Goal: Task Accomplishment & Management: Manage account settings

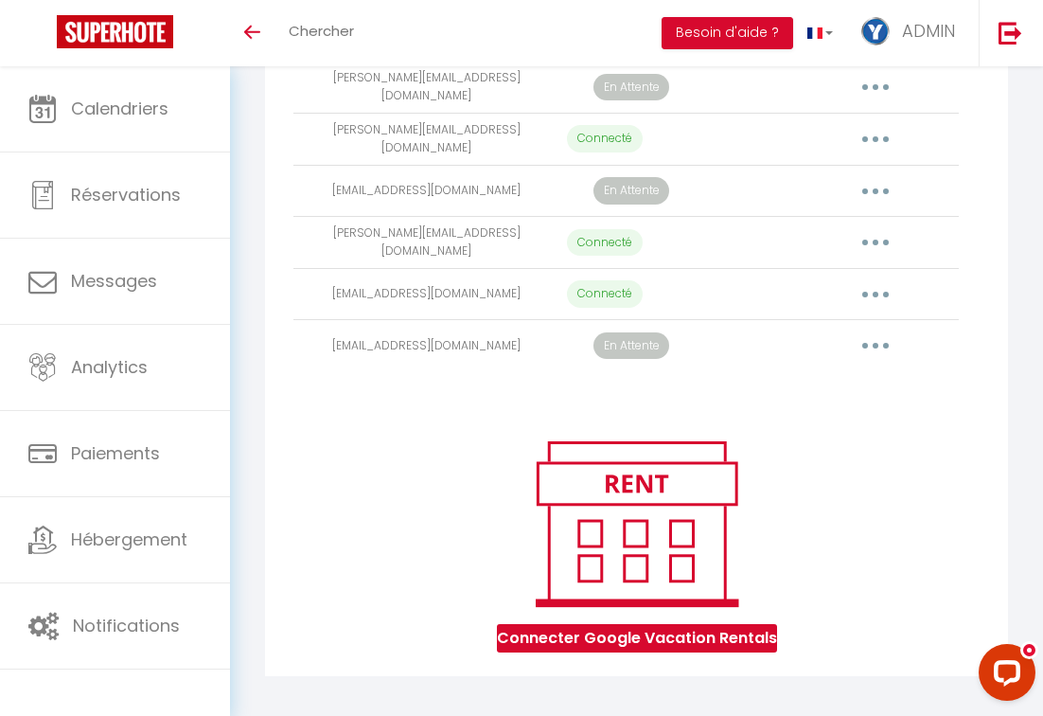
scroll to position [1453, 0]
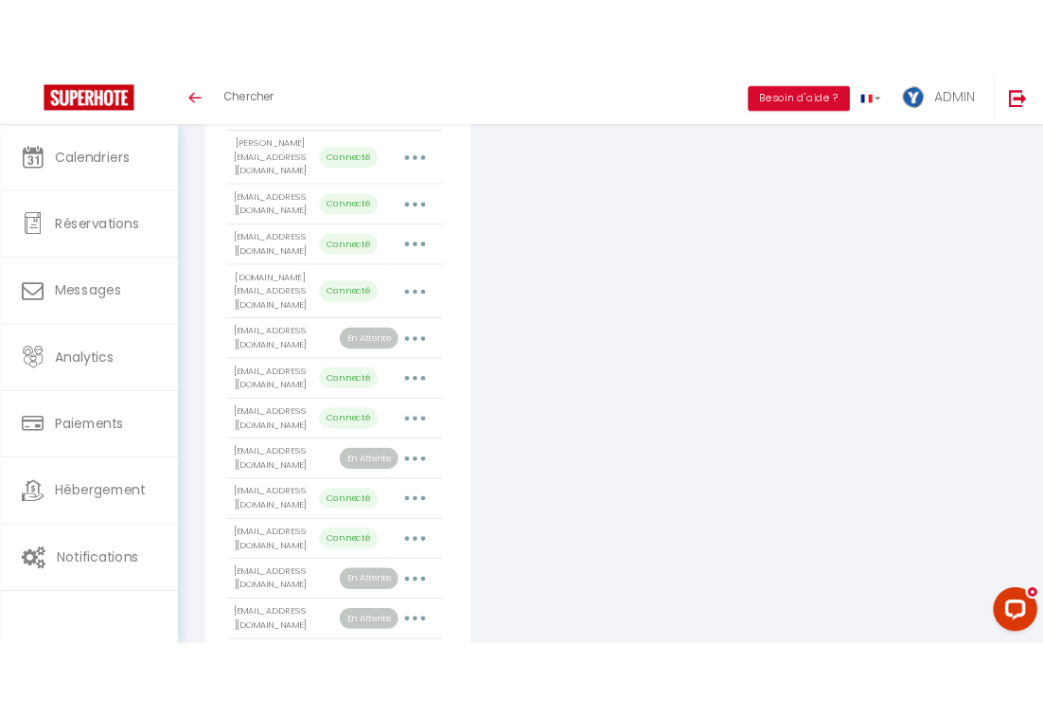
scroll to position [690, 0]
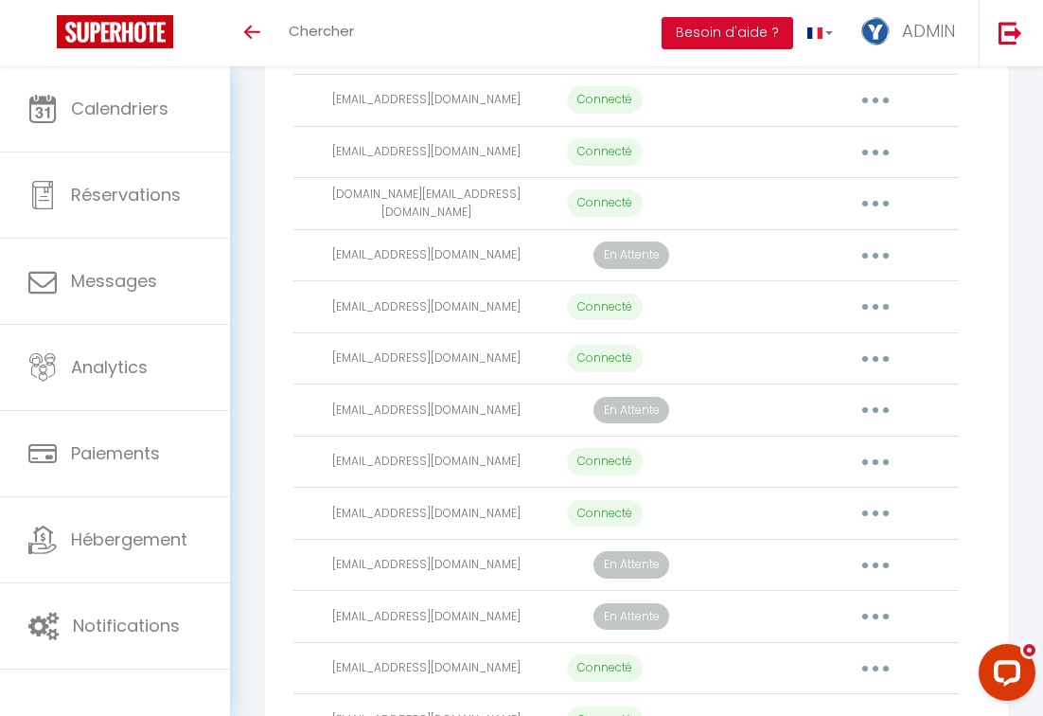
drag, startPoint x: 526, startPoint y: 269, endPoint x: 351, endPoint y: 268, distance: 175.2
click at [351, 268] on td "[EMAIL_ADDRESS][DOMAIN_NAME]" at bounding box center [427, 255] width 266 height 52
click at [394, 274] on td "[EMAIL_ADDRESS][DOMAIN_NAME]" at bounding box center [427, 255] width 266 height 52
drag, startPoint x: 510, startPoint y: 266, endPoint x: 326, endPoint y: 267, distance: 184.6
click at [326, 267] on td "[EMAIL_ADDRESS][DOMAIN_NAME]" at bounding box center [427, 255] width 266 height 52
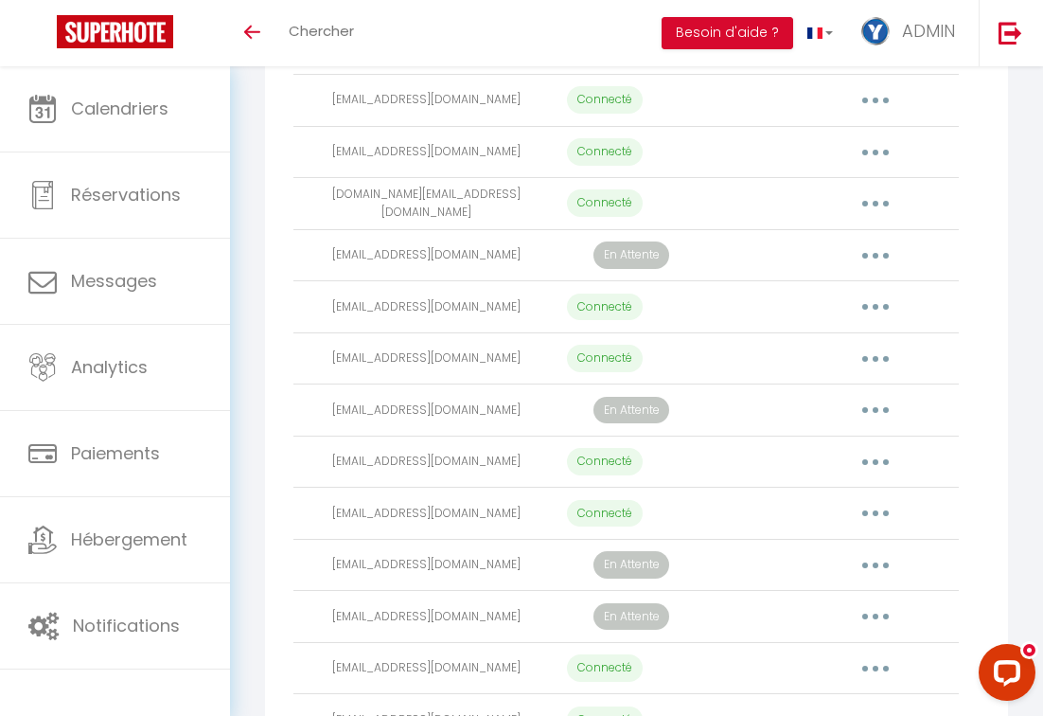
copy td "[EMAIL_ADDRESS][DOMAIN_NAME]"
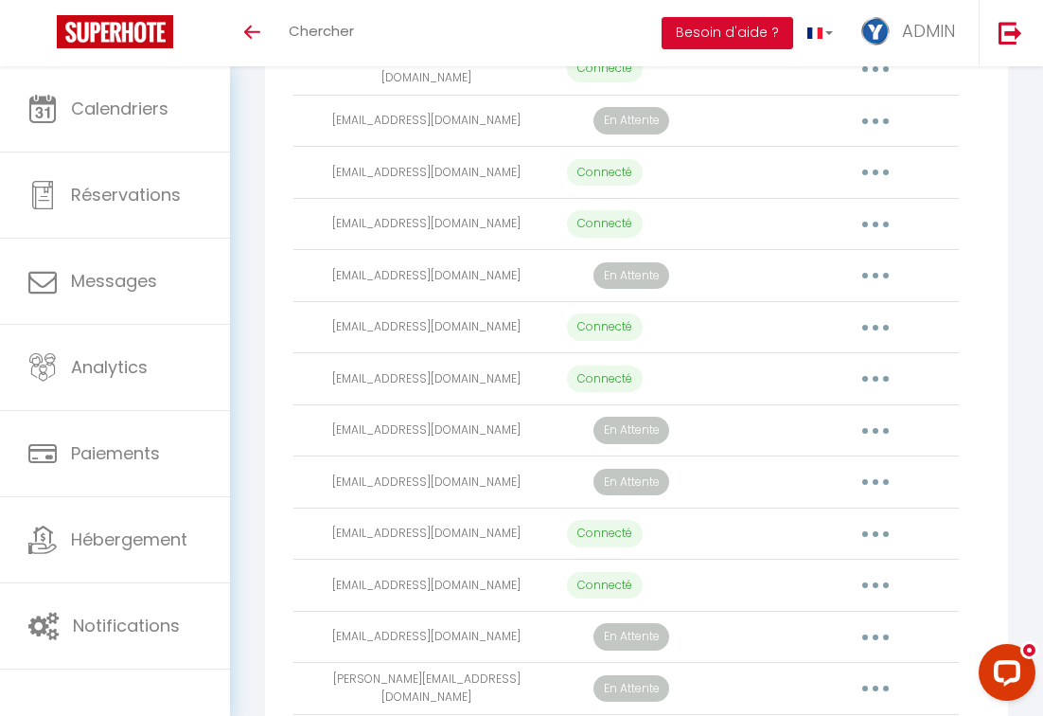
scroll to position [828, 0]
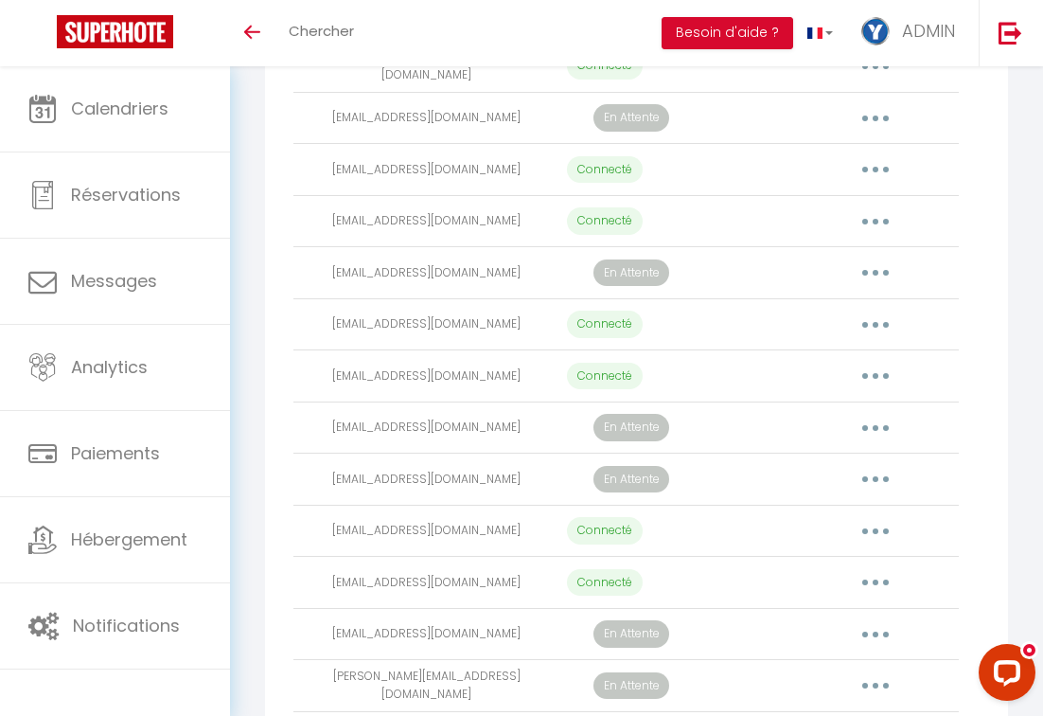
drag, startPoint x: 501, startPoint y: 283, endPoint x: 351, endPoint y: 281, distance: 149.6
click at [351, 281] on td "[EMAIL_ADDRESS][DOMAIN_NAME]" at bounding box center [427, 273] width 266 height 52
copy td "[EMAIL_ADDRESS][DOMAIN_NAME]"
click at [507, 444] on td "[EMAIL_ADDRESS][DOMAIN_NAME]" at bounding box center [427, 427] width 266 height 52
drag, startPoint x: 507, startPoint y: 444, endPoint x: 367, endPoint y: 440, distance: 139.2
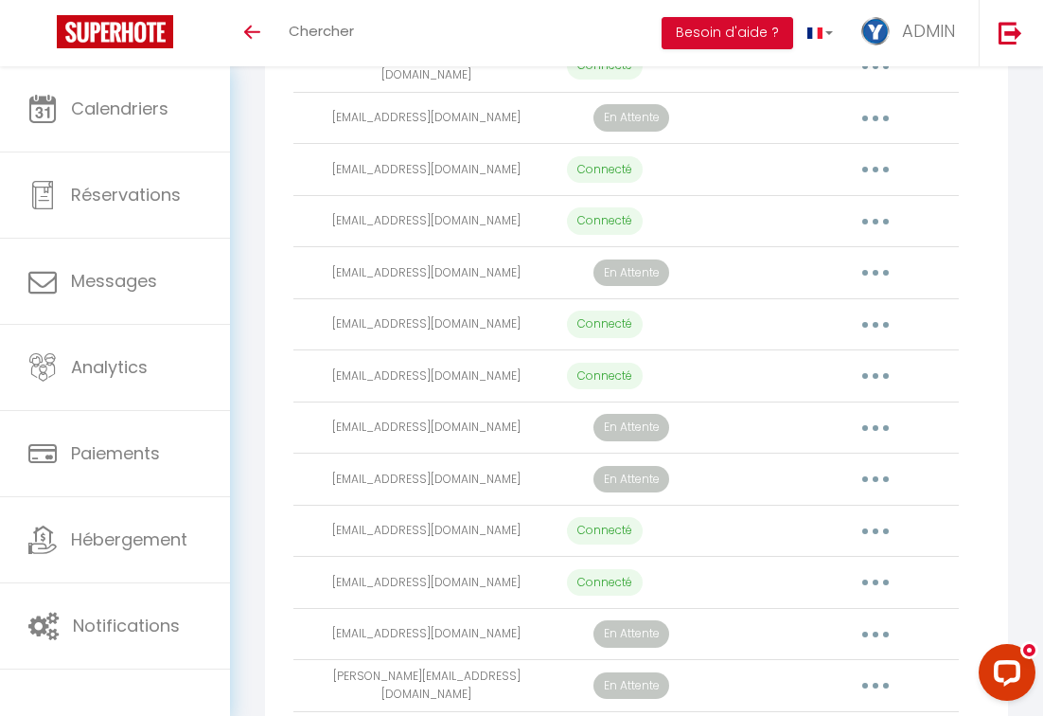
click at [367, 440] on td "[EMAIL_ADDRESS][DOMAIN_NAME]" at bounding box center [427, 427] width 266 height 52
copy td "[EMAIL_ADDRESS][DOMAIN_NAME]"
drag, startPoint x: 493, startPoint y: 491, endPoint x: 368, endPoint y: 492, distance: 125.0
click at [368, 492] on td "[EMAIL_ADDRESS][DOMAIN_NAME]" at bounding box center [427, 480] width 266 height 52
copy td "[EMAIL_ADDRESS][DOMAIN_NAME]"
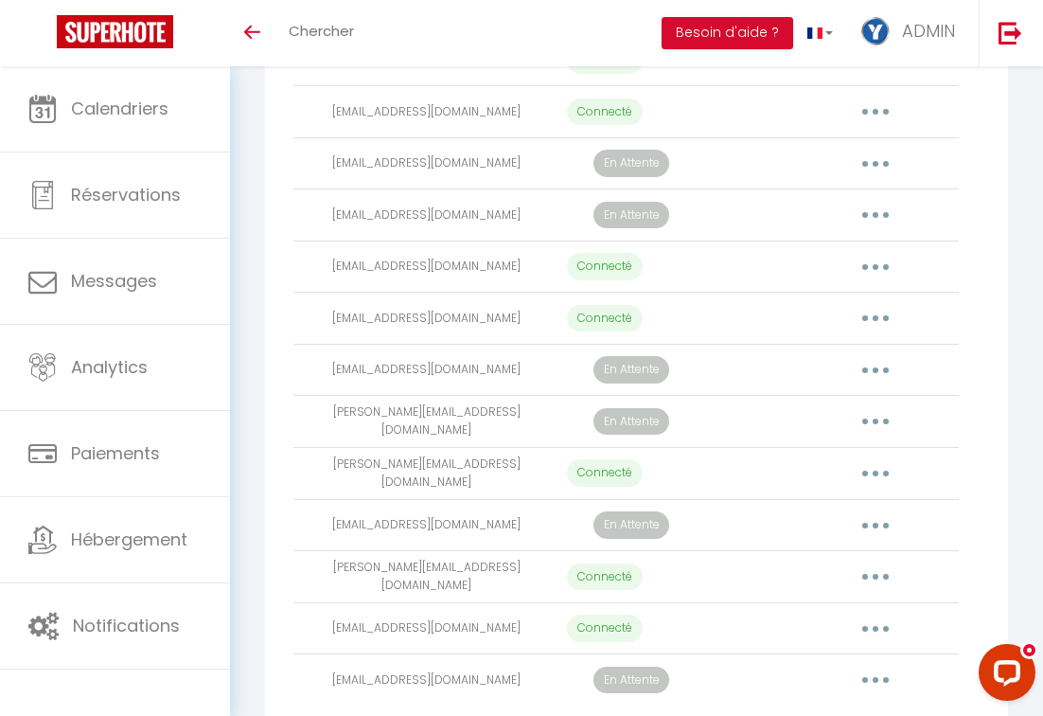
scroll to position [1094, 0]
drag, startPoint x: 516, startPoint y: 381, endPoint x: 343, endPoint y: 377, distance: 173.3
click at [343, 377] on td "[EMAIL_ADDRESS][DOMAIN_NAME]" at bounding box center [427, 368] width 266 height 52
copy td "[EMAIL_ADDRESS][DOMAIN_NAME]"
